Goal: Task Accomplishment & Management: Manage account settings

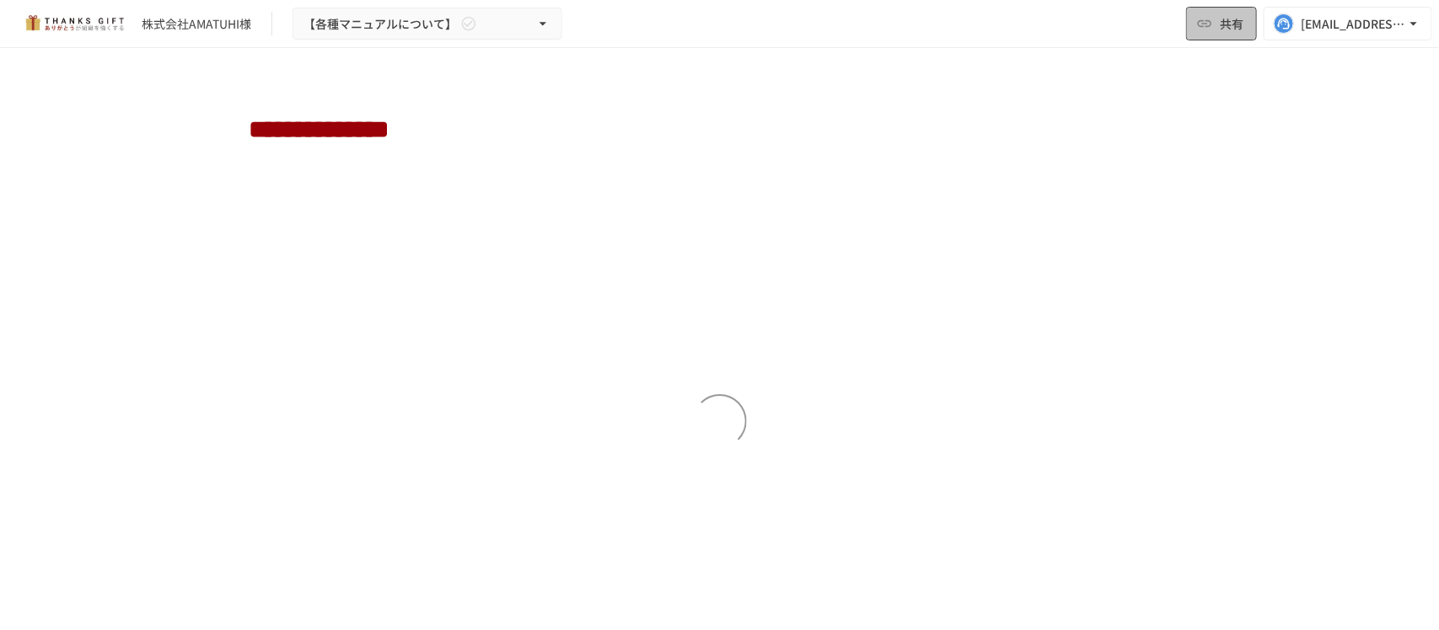
click at [1208, 15] on icon "button" at bounding box center [1204, 23] width 17 height 17
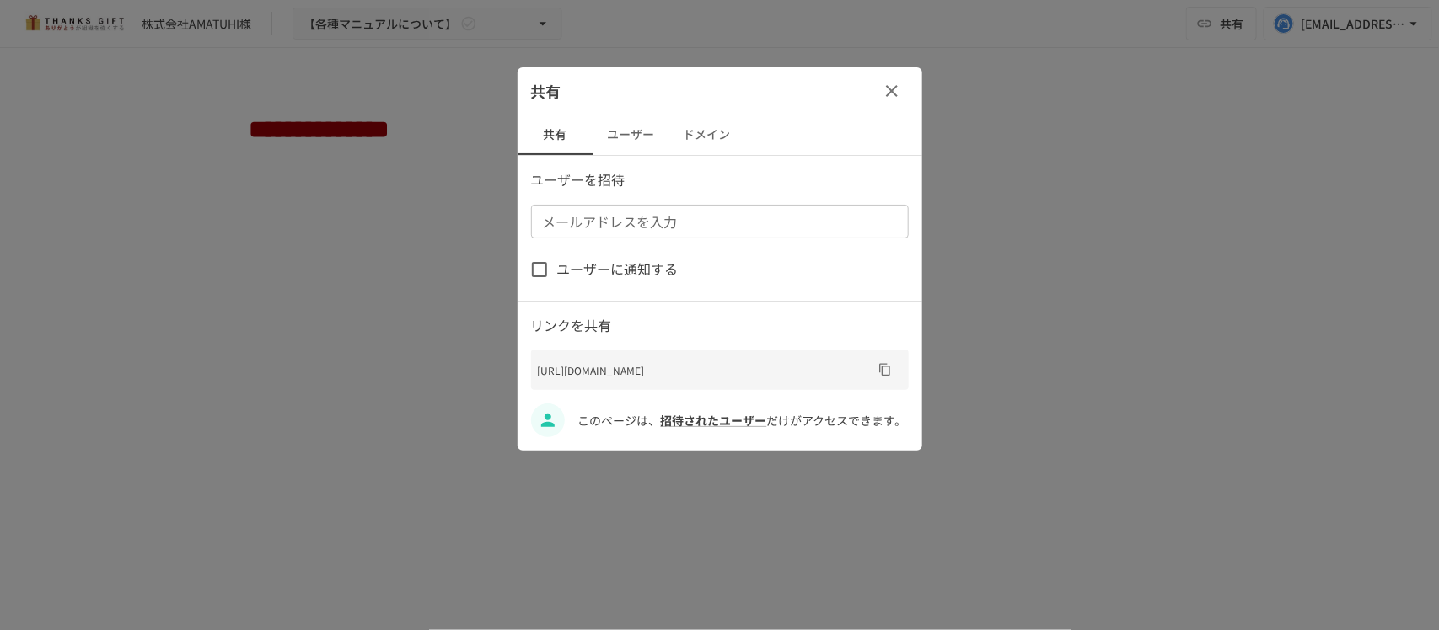
click at [571, 244] on div "ユーザーを招待 メールアドレスを入力 メールアドレスを入力 ユーザーに通知する リンクを共有 [URL][DOMAIN_NAME] このページは、 招待された…" at bounding box center [720, 303] width 405 height 268
click at [571, 233] on div "メールアドレスを入力" at bounding box center [720, 222] width 378 height 34
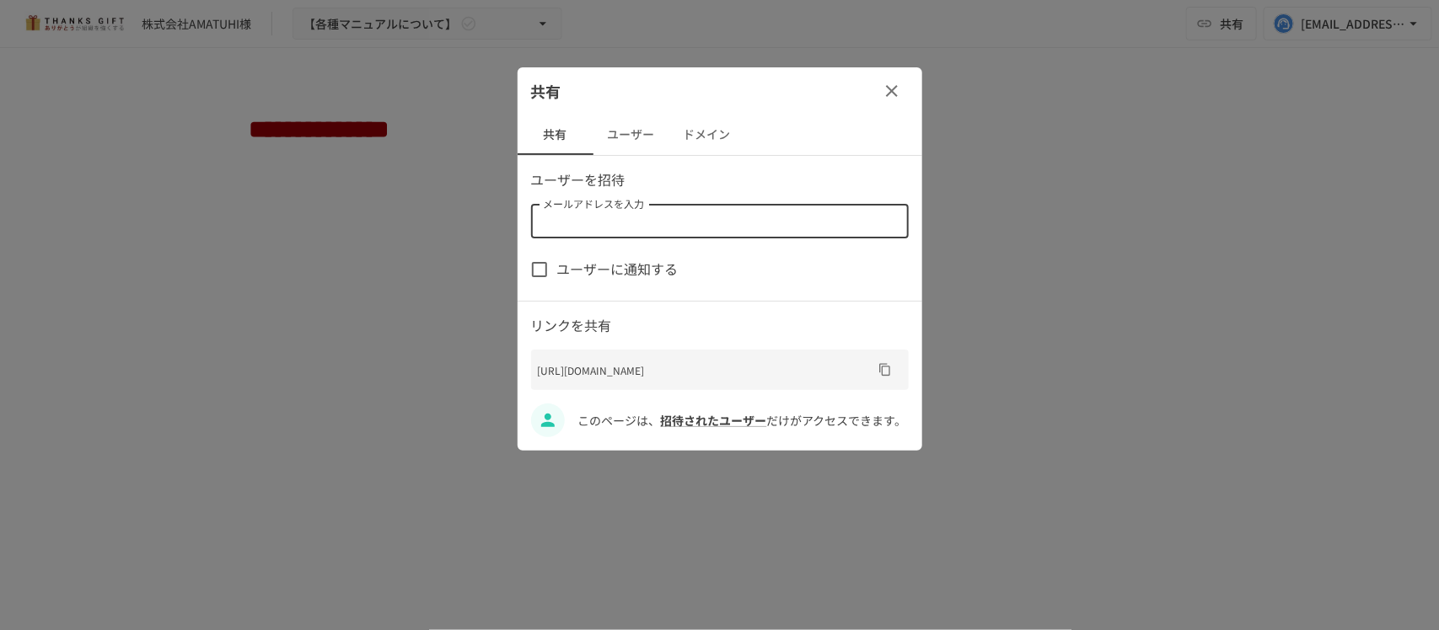
paste input "**********"
type input "**********"
click at [716, 260] on div "ユーザーに通知する" at bounding box center [720, 269] width 378 height 35
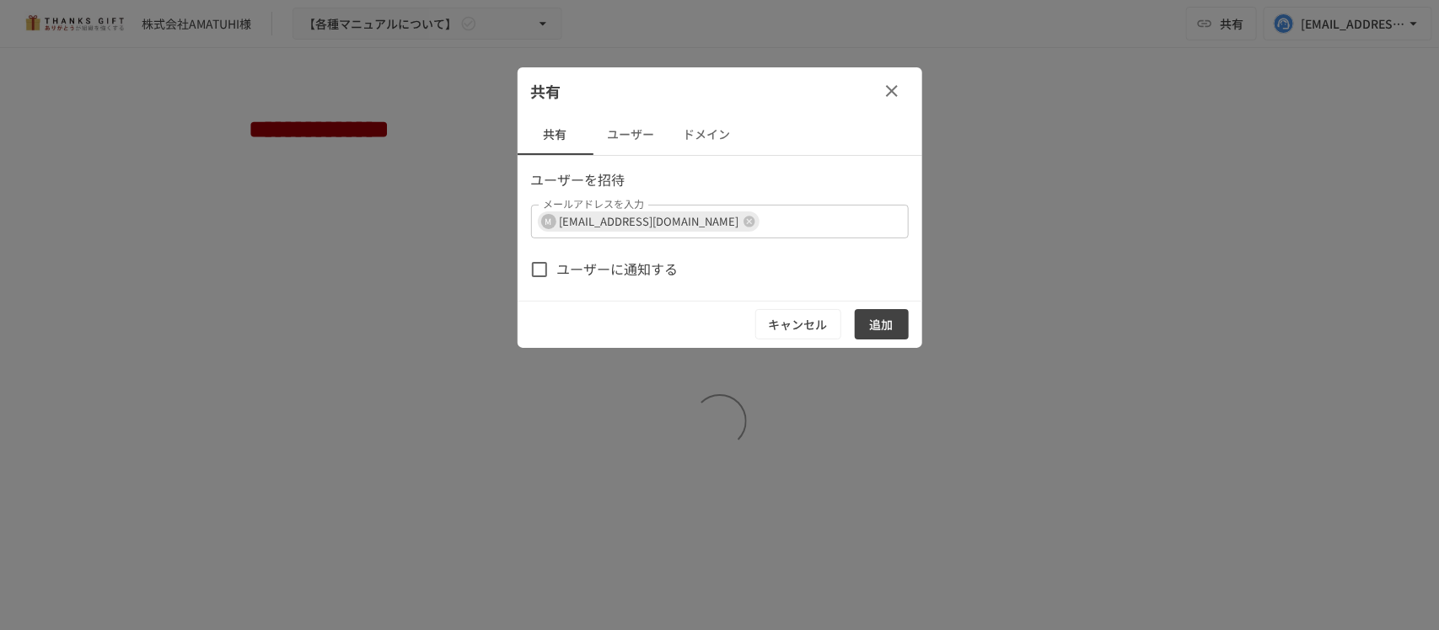
click at [868, 327] on button "追加" at bounding box center [882, 324] width 54 height 31
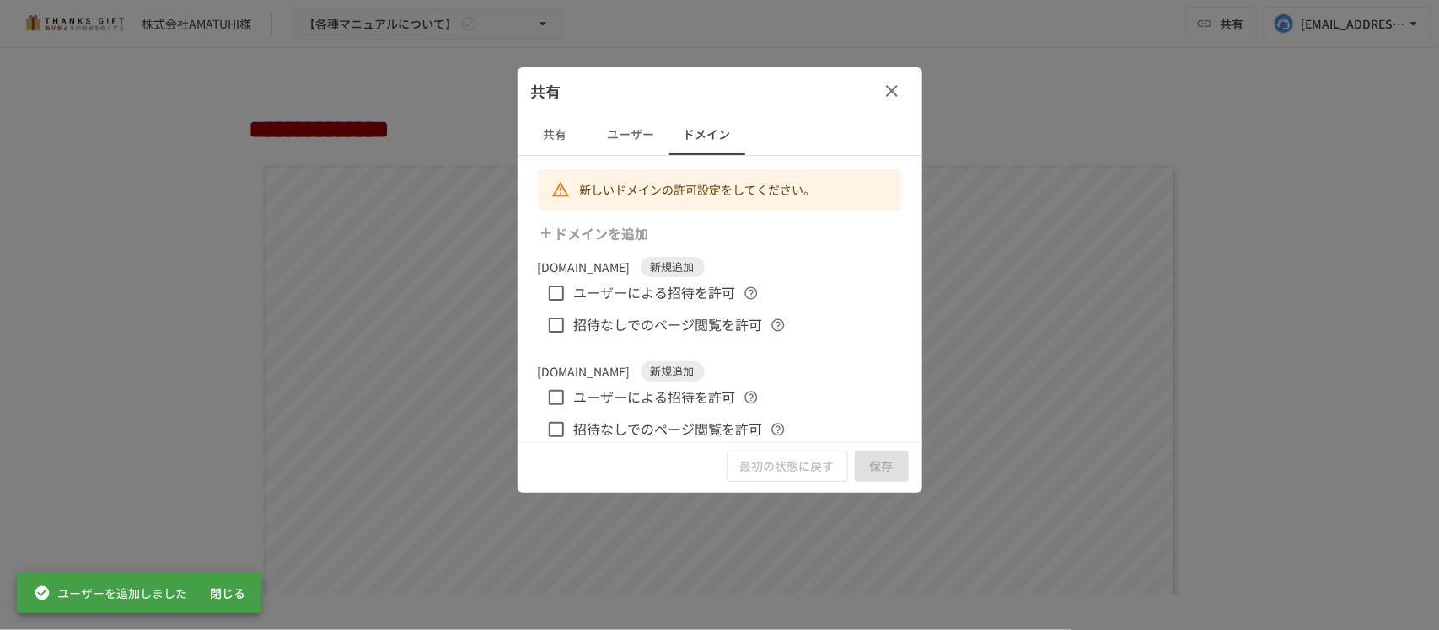
click at [426, 19] on div at bounding box center [719, 315] width 1439 height 630
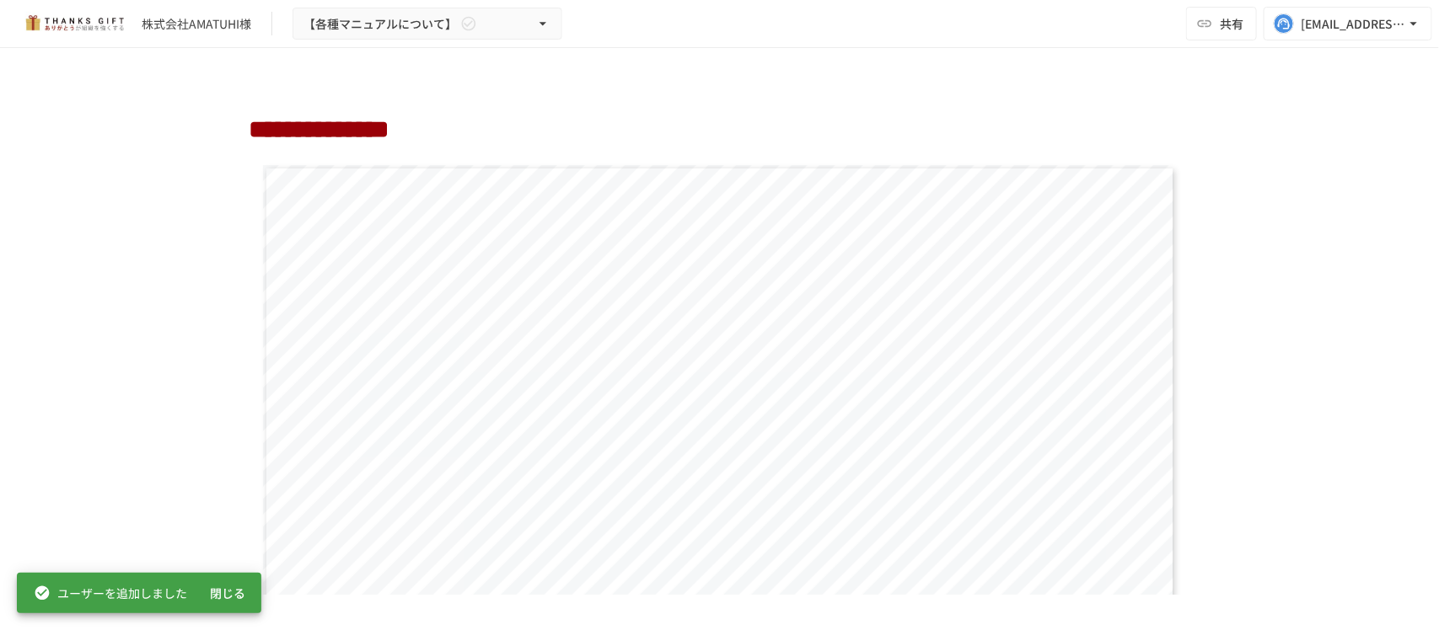
click at [426, 19] on span "【各種マニュアルについて】" at bounding box center [379, 23] width 153 height 21
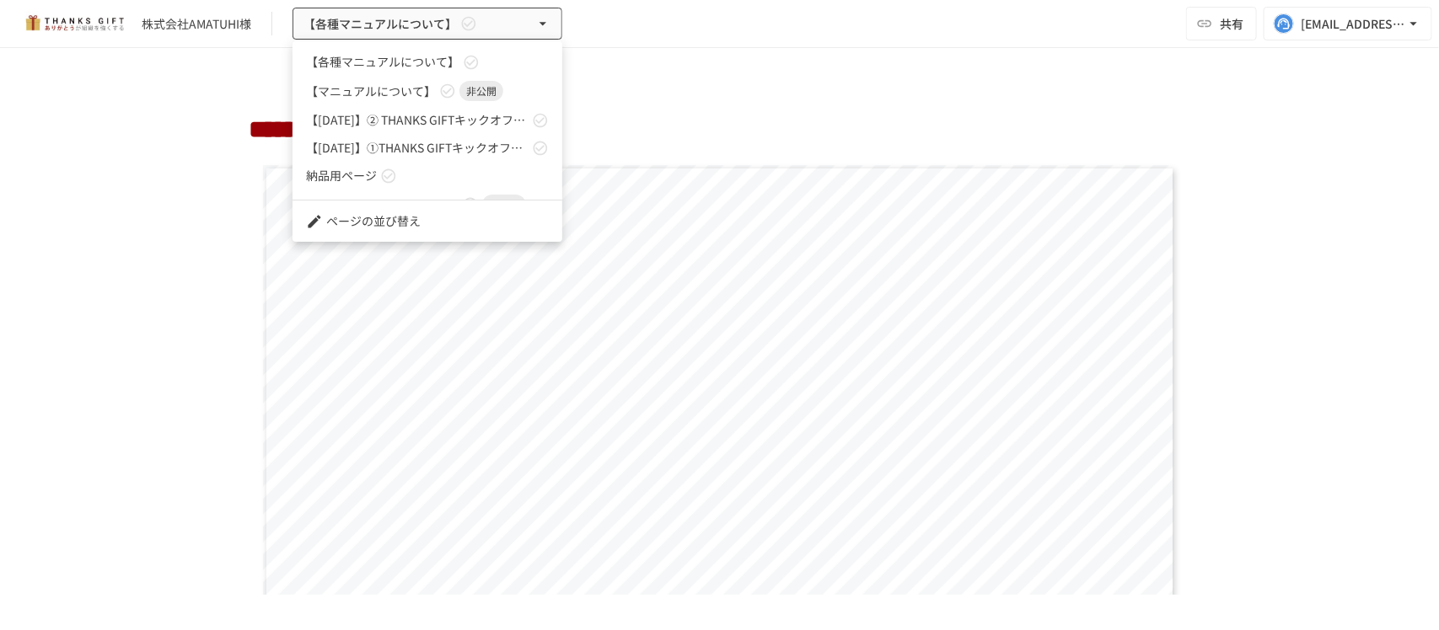
scroll to position [23, 0]
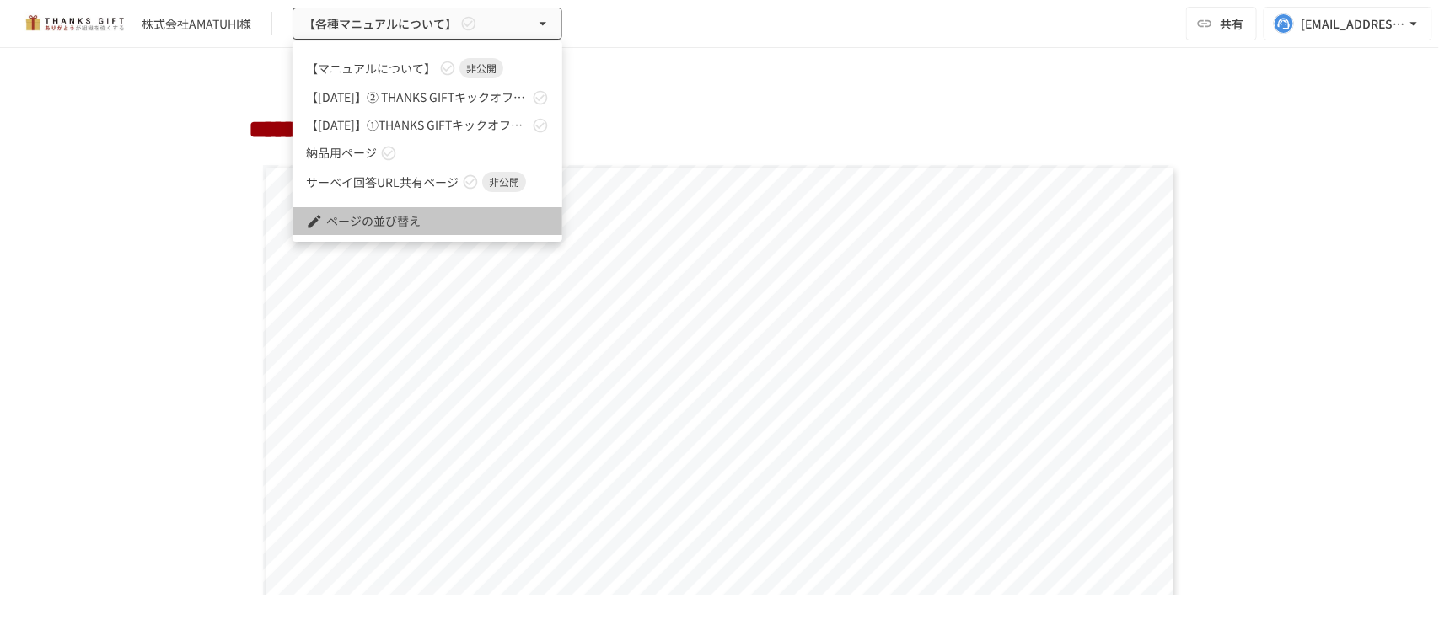
click at [343, 228] on li "ページの並び替え" at bounding box center [427, 221] width 270 height 28
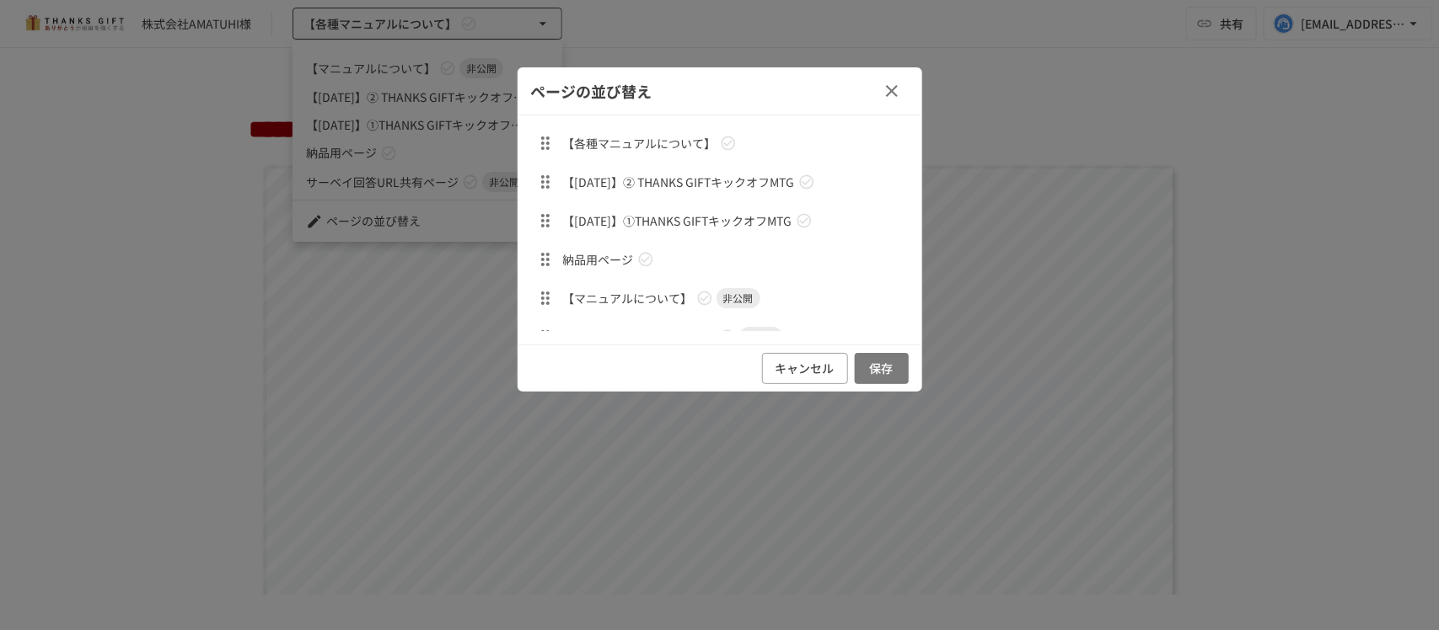
click at [868, 356] on button "保存" at bounding box center [882, 368] width 54 height 31
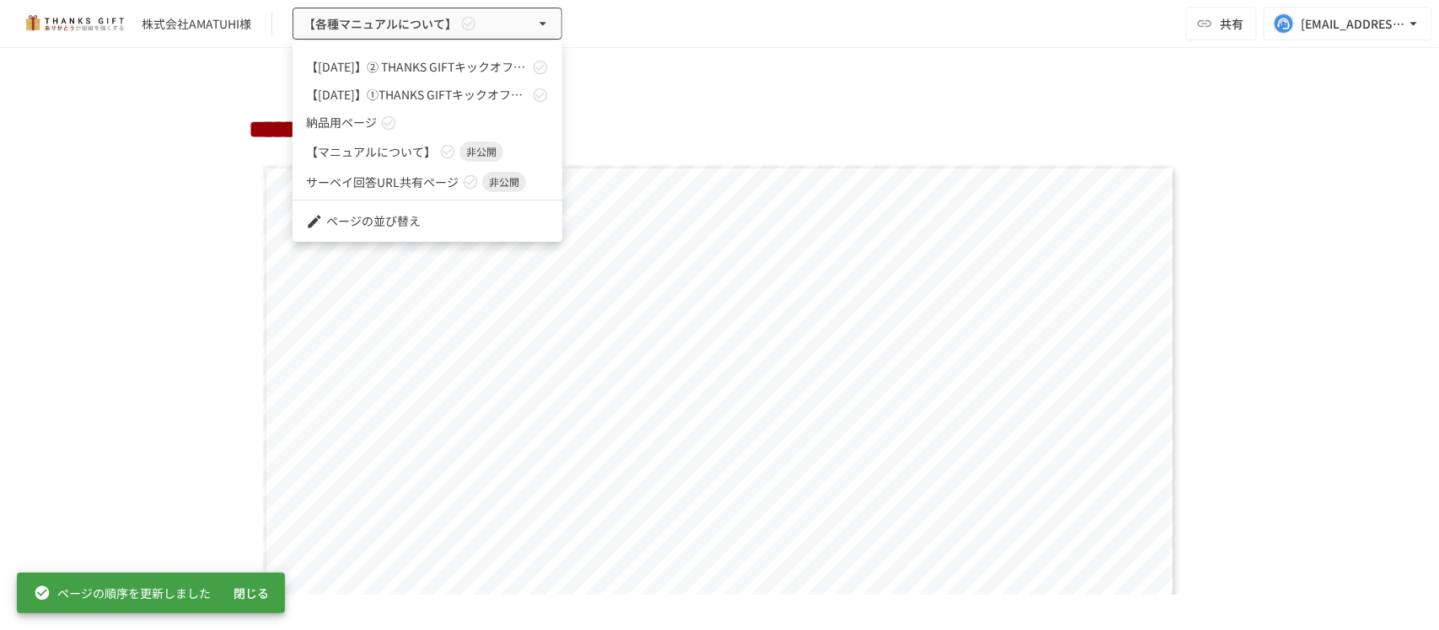
click at [416, 27] on div at bounding box center [719, 315] width 1439 height 630
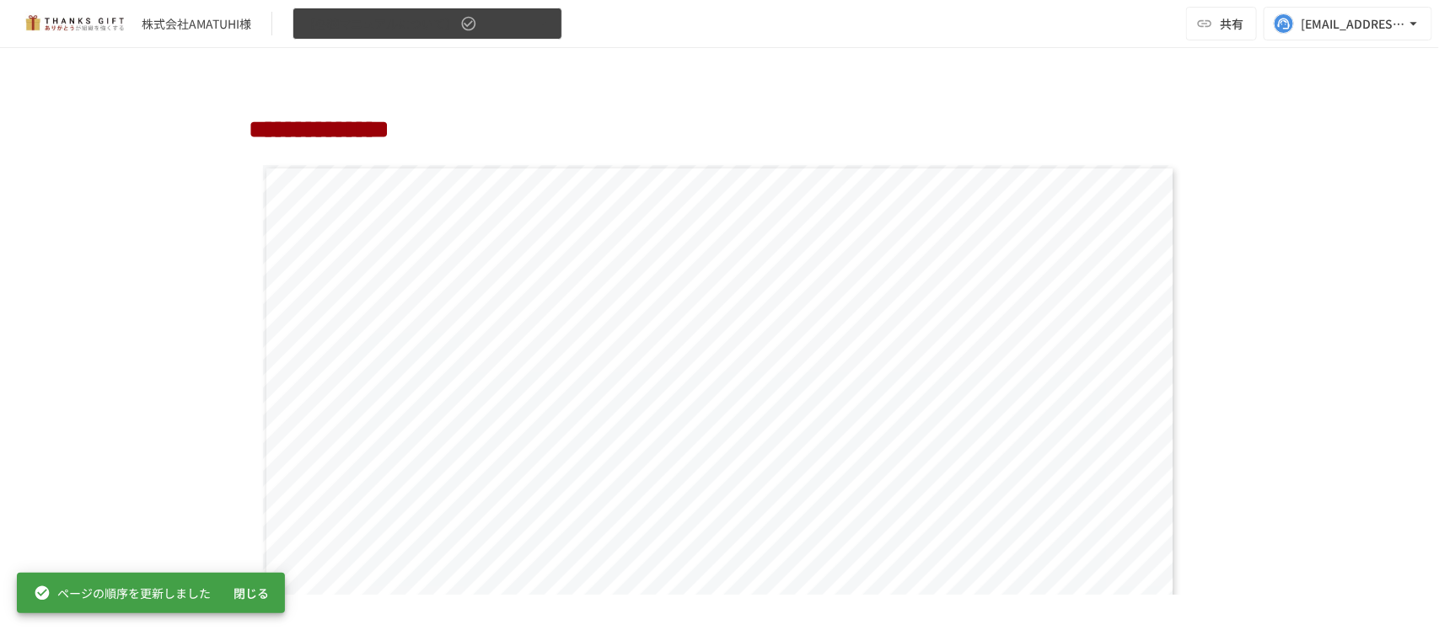
click at [373, 30] on span "【各種マニュアルについて】" at bounding box center [379, 23] width 153 height 21
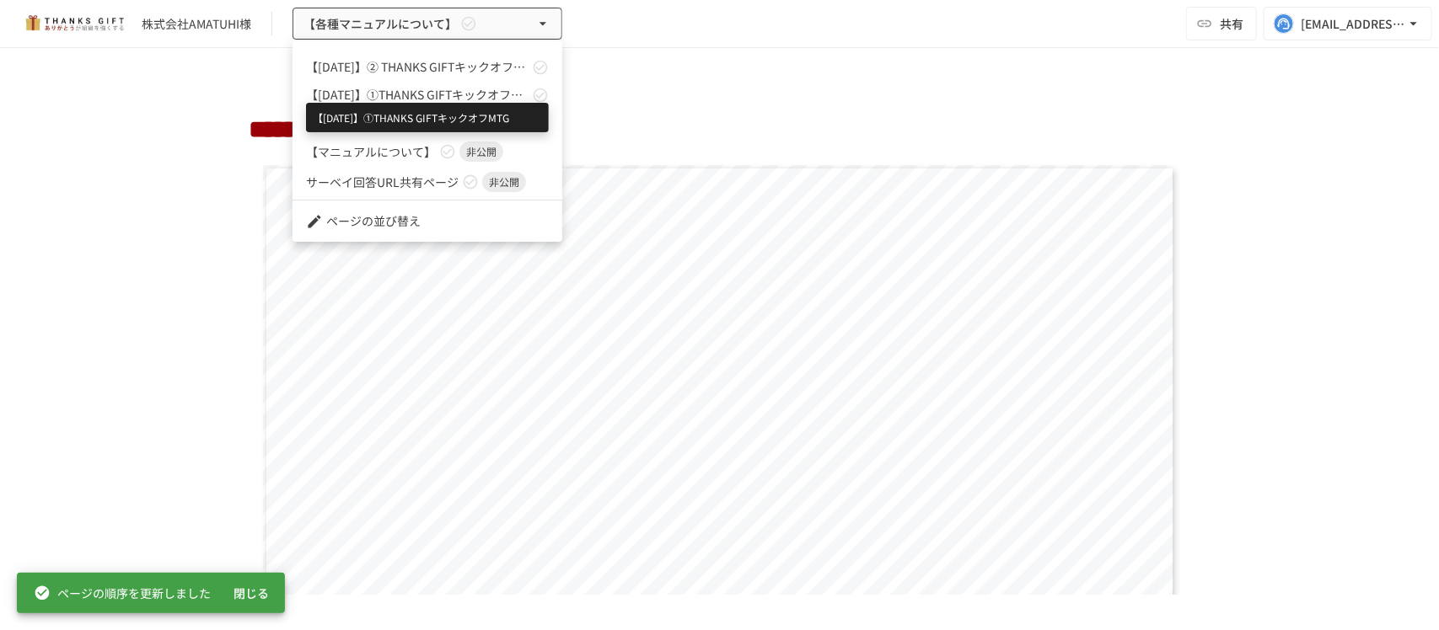
click at [356, 93] on span "【[DATE]】①THANKS GIFTキックオフMTG" at bounding box center [417, 95] width 223 height 18
